Goal: Transaction & Acquisition: Purchase product/service

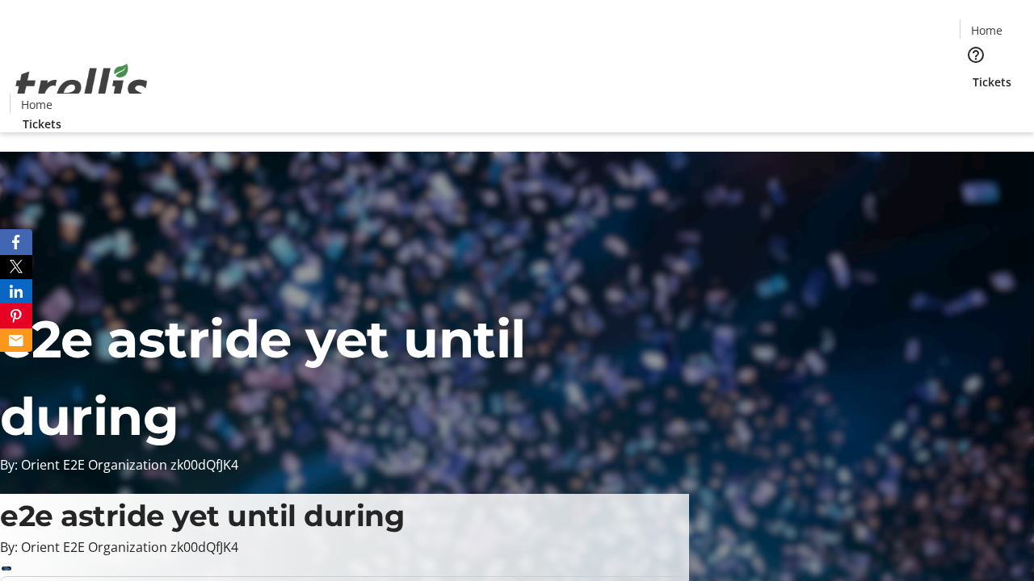
click at [972, 73] on span "Tickets" at bounding box center [991, 81] width 39 height 17
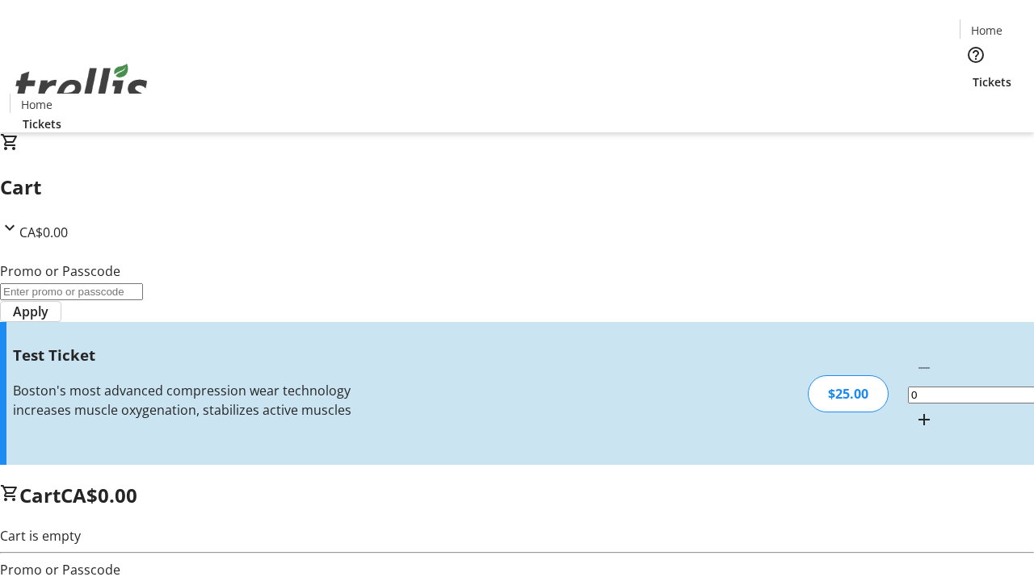
click at [914, 410] on mat-icon "Increment by one" at bounding box center [923, 419] width 19 height 19
type input "1"
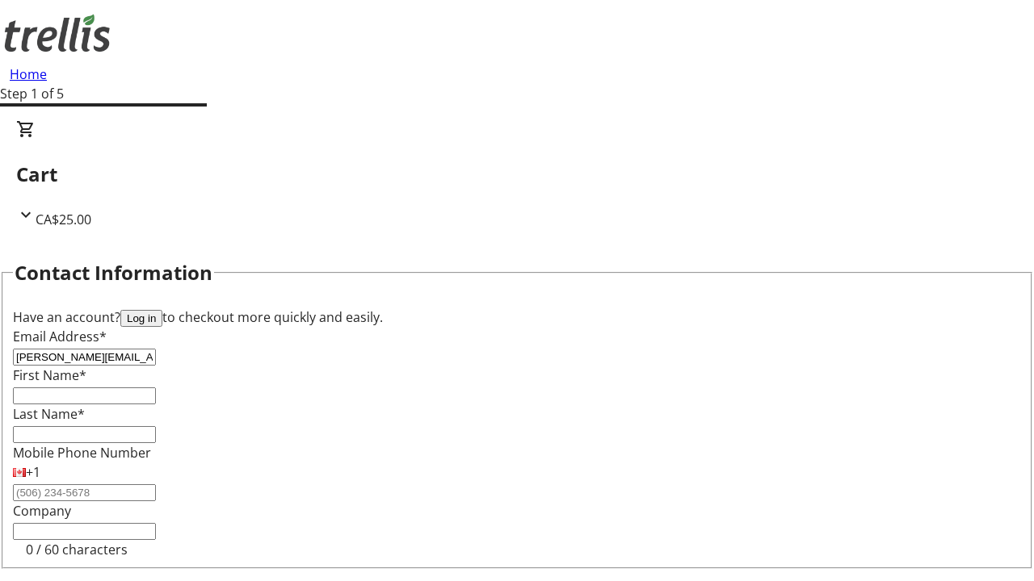
type input "[PERSON_NAME][EMAIL_ADDRESS][PERSON_NAME][DOMAIN_NAME]"
type input "[PERSON_NAME]"
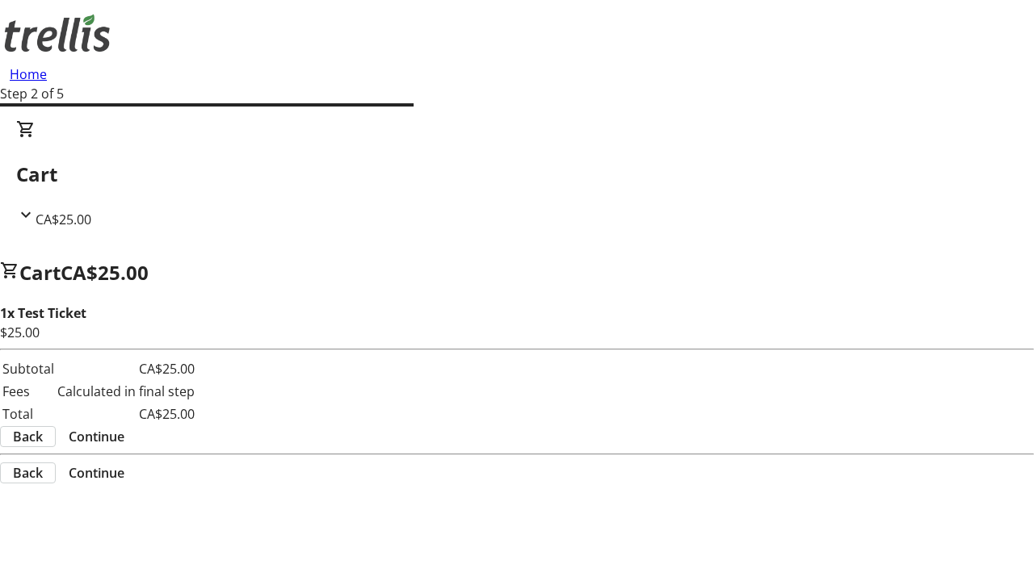
click at [124, 427] on span "Continue" at bounding box center [97, 436] width 56 height 19
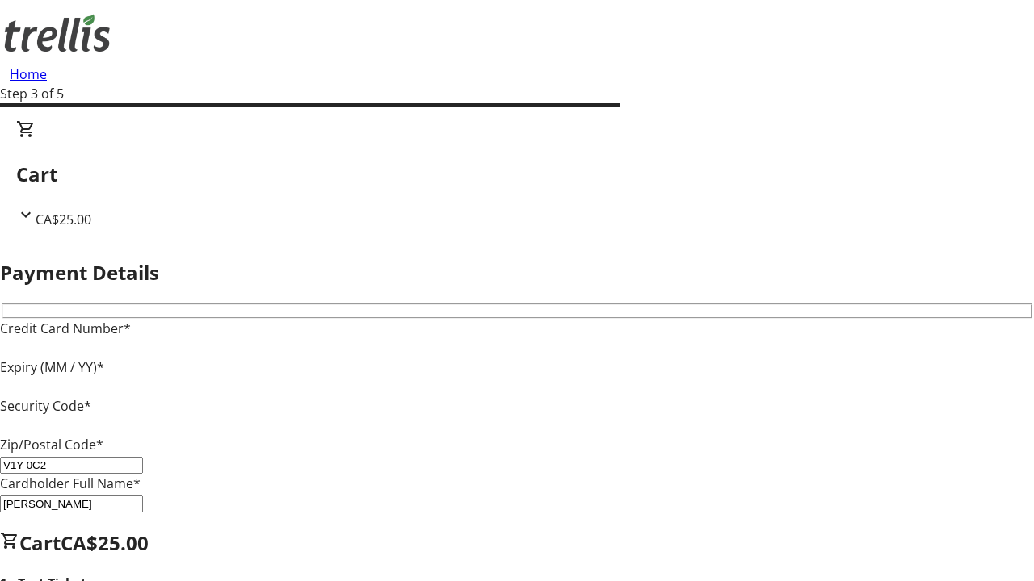
type input "V1Y 0C2"
